Goal: Task Accomplishment & Management: Use online tool/utility

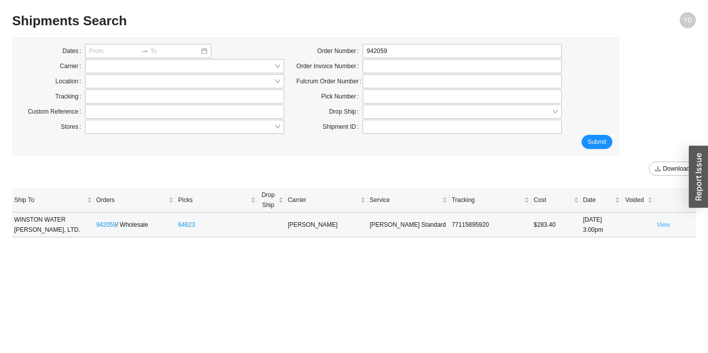
click at [660, 224] on link "View" at bounding box center [663, 224] width 13 height 7
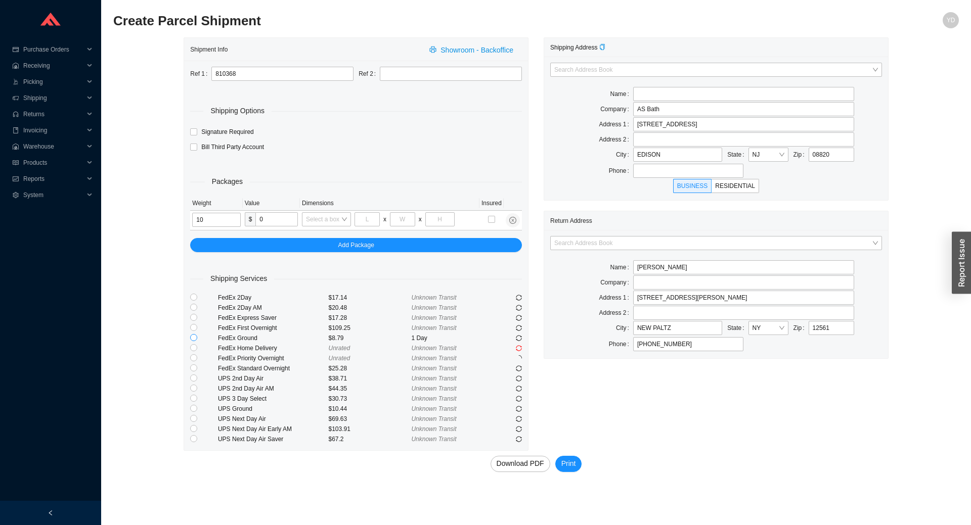
type input "10"
click at [193, 338] on input "radio" at bounding box center [193, 337] width 7 height 7
radio input "true"
click at [532, 461] on span "Download PDF" at bounding box center [520, 464] width 48 height 12
